Goal: Task Accomplishment & Management: Use online tool/utility

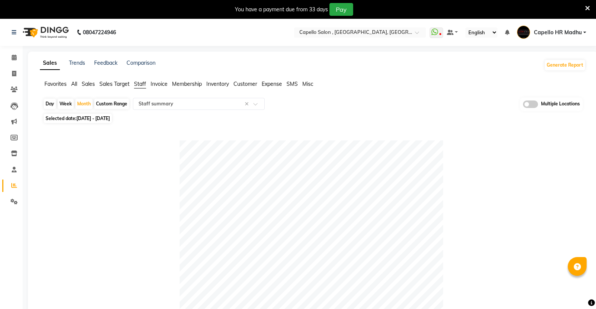
select select "full_report"
select select "csv"
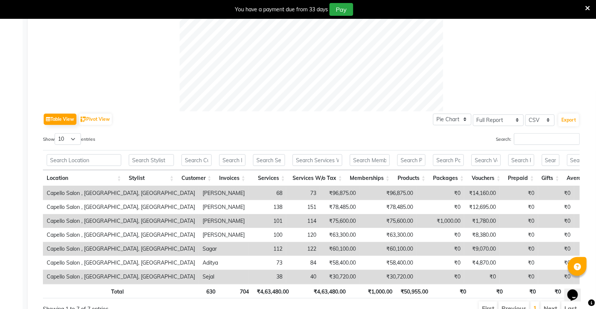
scroll to position [292, 0]
click at [588, 9] on icon at bounding box center [587, 8] width 5 height 7
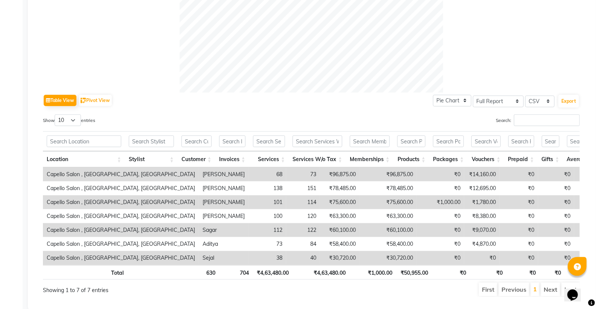
scroll to position [0, 0]
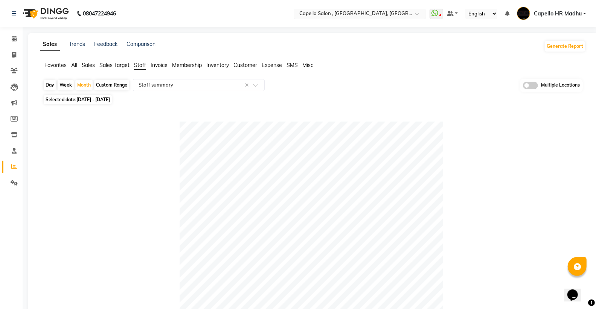
click at [378, 14] on input "text" at bounding box center [352, 15] width 109 height 8
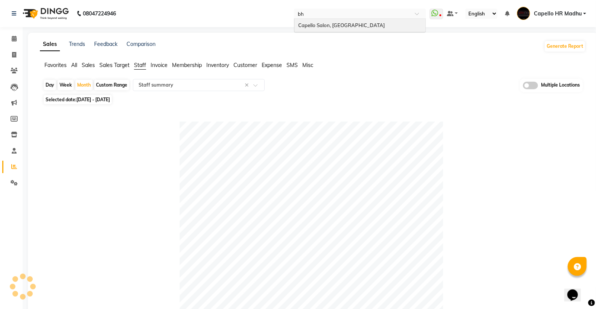
type input "bhi"
click at [371, 23] on div "Capello Salon, Bhilai" at bounding box center [359, 26] width 131 height 14
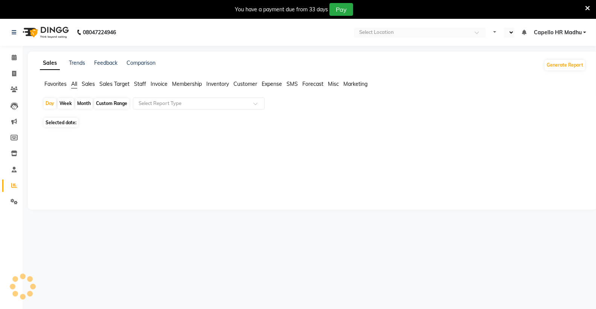
select select "en"
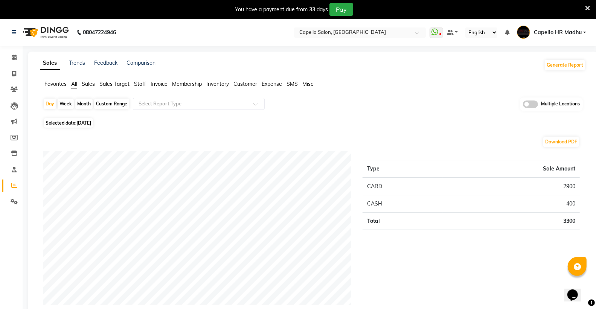
click at [85, 105] on div "Month" at bounding box center [83, 104] width 17 height 11
select select "9"
select select "2025"
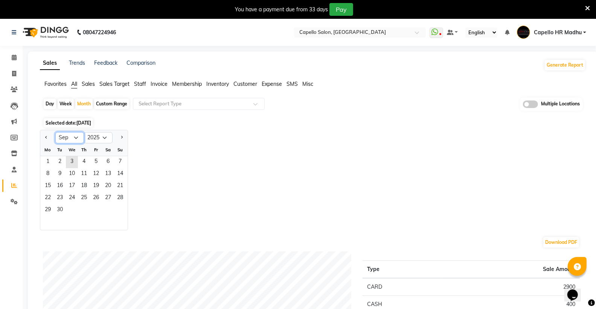
click at [62, 139] on select "Jan Feb Mar Apr May Jun [DATE] Aug Sep Oct Nov Dec" at bounding box center [69, 137] width 29 height 11
select select "8"
click at [55, 132] on select "Jan Feb Mar Apr May Jun [DATE] Aug Sep Oct Nov Dec" at bounding box center [69, 137] width 29 height 11
click at [99, 156] on span "1" at bounding box center [96, 162] width 12 height 12
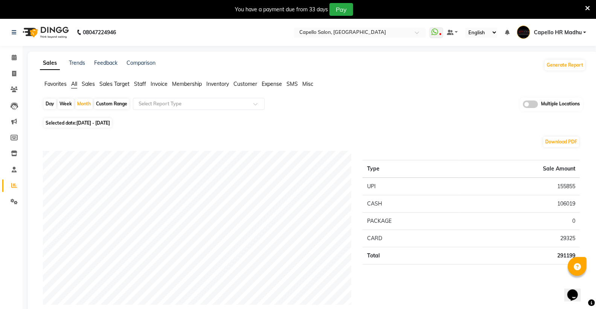
click at [135, 84] on span "Staff" at bounding box center [140, 84] width 12 height 7
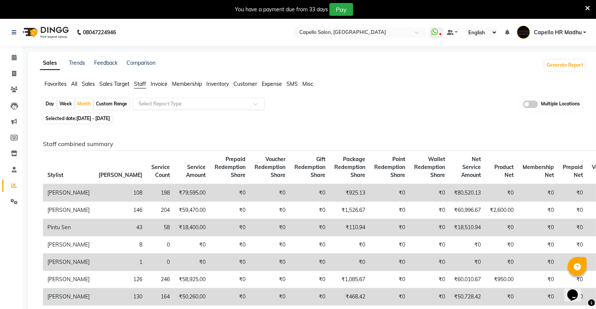
click at [147, 101] on input "text" at bounding box center [191, 104] width 108 height 8
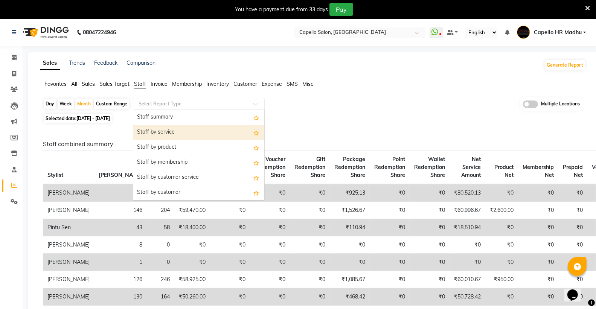
click at [155, 126] on div "Staff by service" at bounding box center [198, 132] width 131 height 15
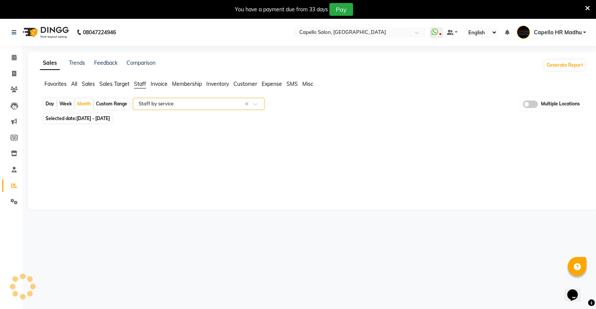
click at [163, 105] on input "text" at bounding box center [191, 104] width 108 height 8
select select "full_report"
select select "csv"
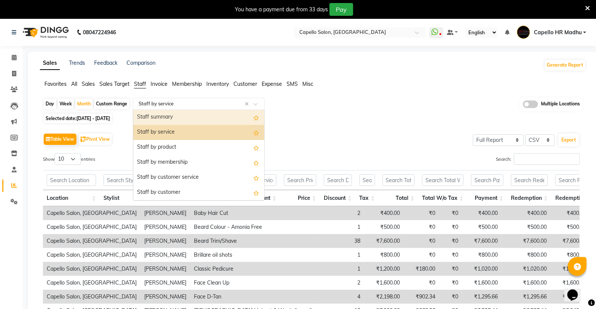
click at [163, 117] on div "Staff summary" at bounding box center [198, 117] width 131 height 15
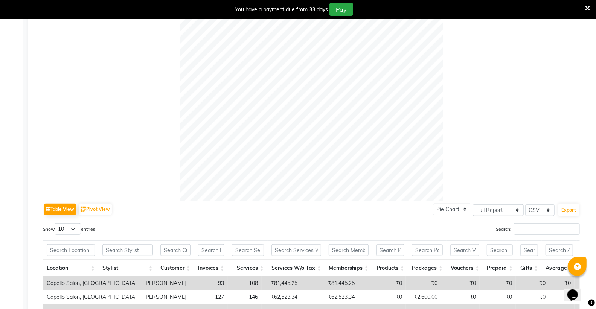
scroll to position [251, 0]
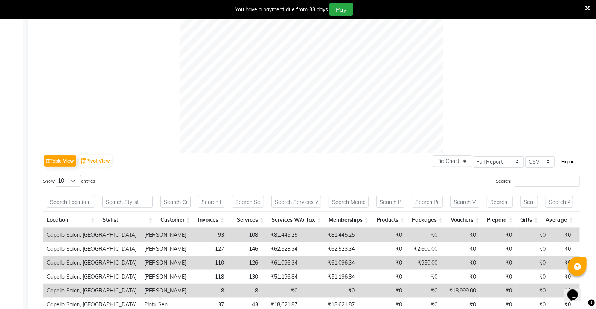
click at [563, 161] on button "Export" at bounding box center [568, 161] width 21 height 13
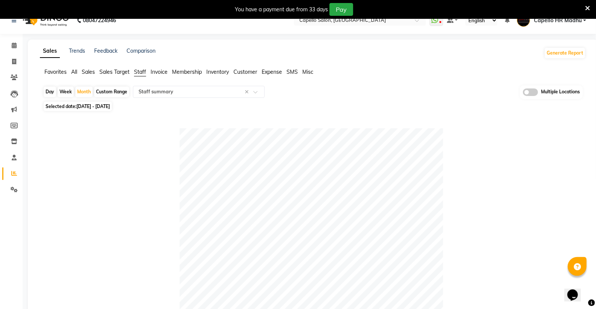
scroll to position [0, 0]
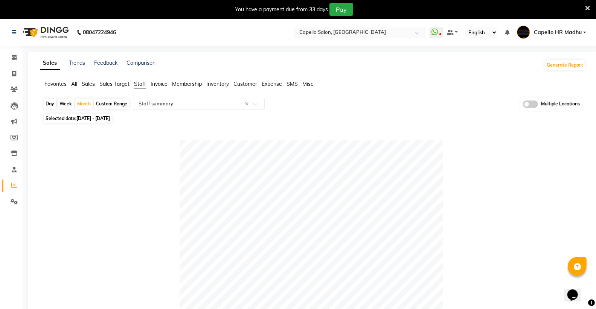
click at [401, 34] on input "text" at bounding box center [352, 33] width 109 height 8
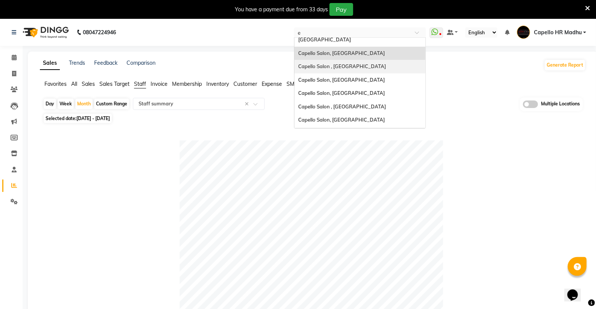
scroll to position [147, 0]
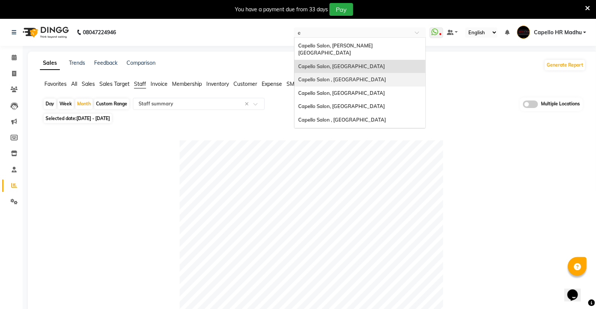
type input "et"
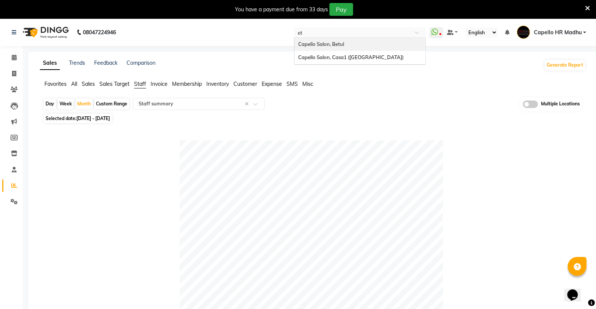
scroll to position [0, 0]
click at [377, 59] on span "Capello Salon, Casa1 ([GEOGRAPHIC_DATA])" at bounding box center [350, 57] width 105 height 6
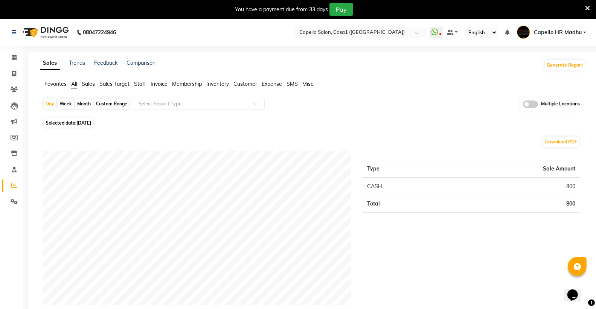
click at [78, 103] on div "Month" at bounding box center [83, 104] width 17 height 11
select select "9"
select select "2025"
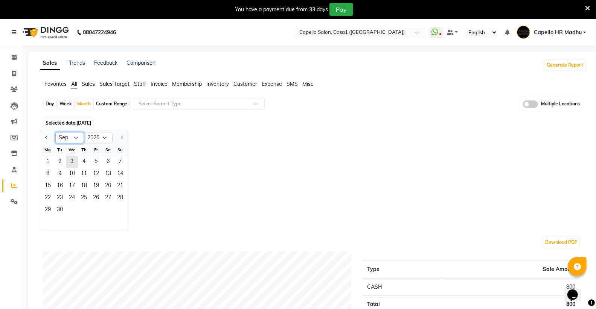
click at [72, 136] on select "Jan Feb Mar Apr May Jun [DATE] Aug Sep Oct Nov Dec" at bounding box center [69, 137] width 29 height 11
select select "8"
click at [55, 132] on select "Jan Feb Mar Apr May Jun [DATE] Aug Sep Oct Nov Dec" at bounding box center [69, 137] width 29 height 11
click at [96, 162] on span "1" at bounding box center [96, 162] width 12 height 12
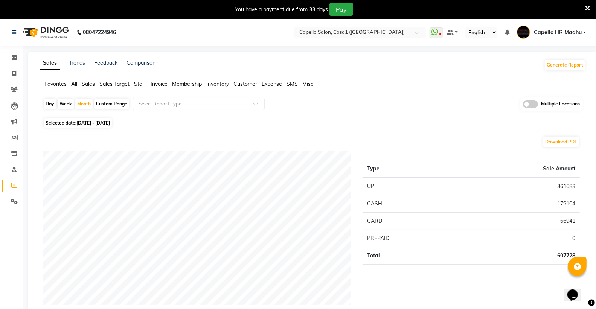
click at [140, 84] on span "Staff" at bounding box center [140, 84] width 12 height 7
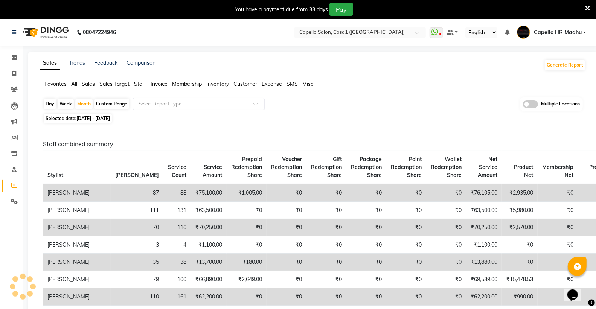
click at [153, 101] on input "text" at bounding box center [191, 104] width 108 height 8
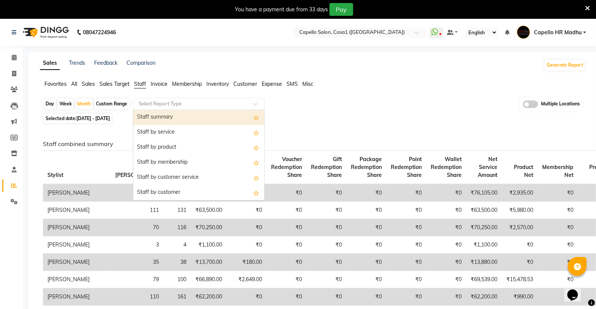
click at [164, 118] on div "Staff summary" at bounding box center [198, 117] width 131 height 15
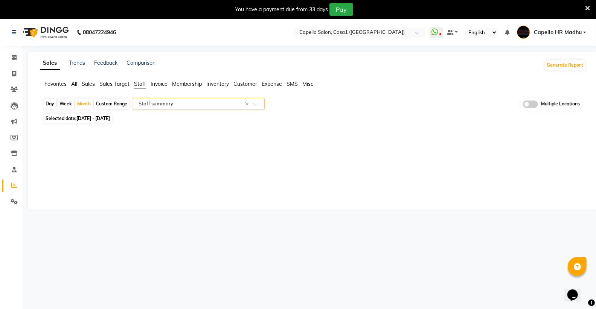
select select "full_report"
select select "csv"
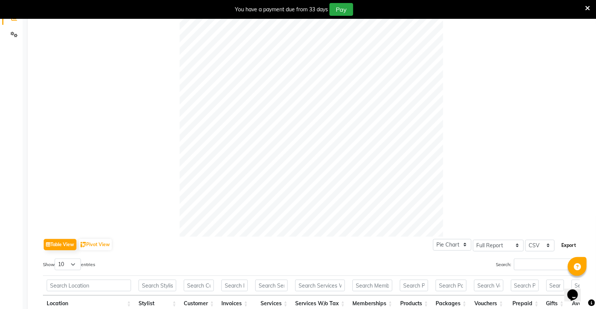
click at [572, 248] on button "Export" at bounding box center [568, 245] width 21 height 13
click at [586, 5] on icon at bounding box center [587, 8] width 5 height 7
